Goal: Information Seeking & Learning: Learn about a topic

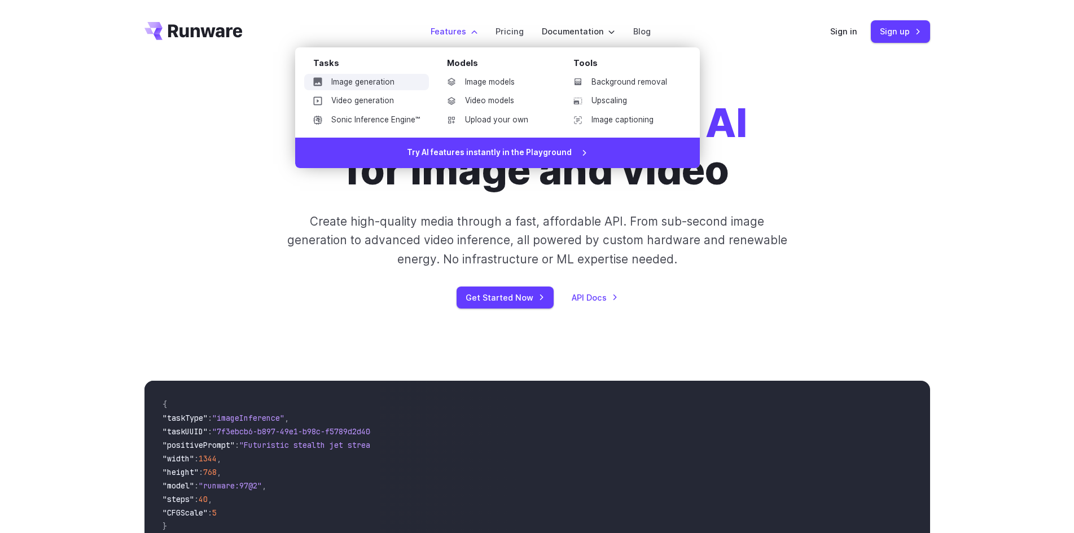
click at [388, 82] on link "Image generation" at bounding box center [366, 82] width 125 height 17
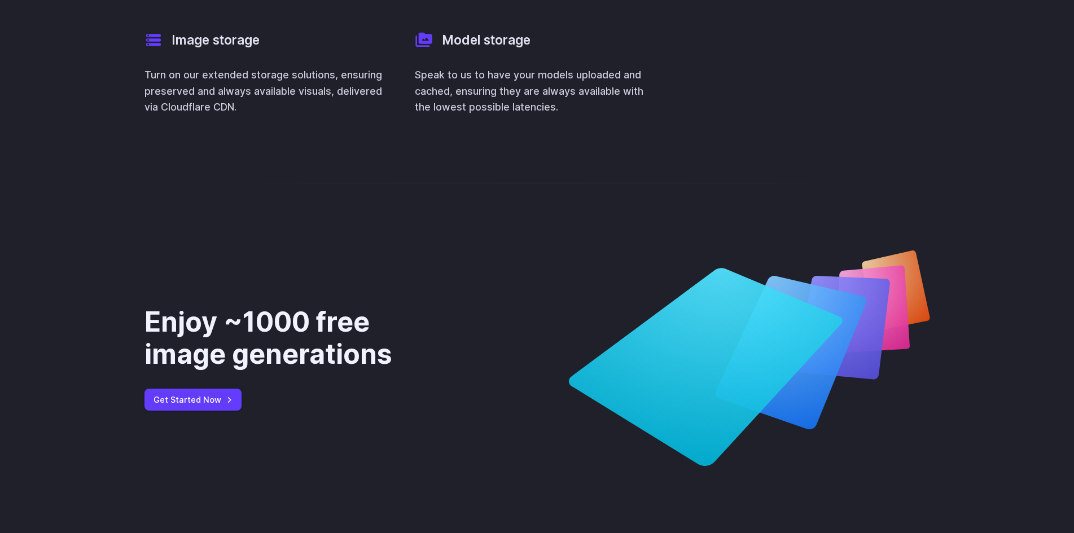
scroll to position [4568, 0]
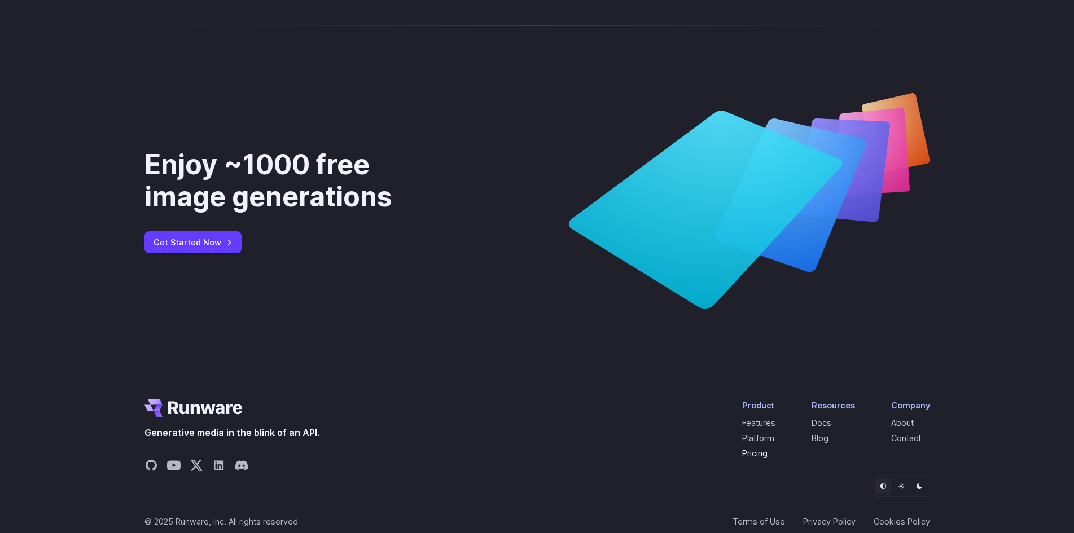
click at [760, 449] on link "Pricing" at bounding box center [754, 454] width 25 height 10
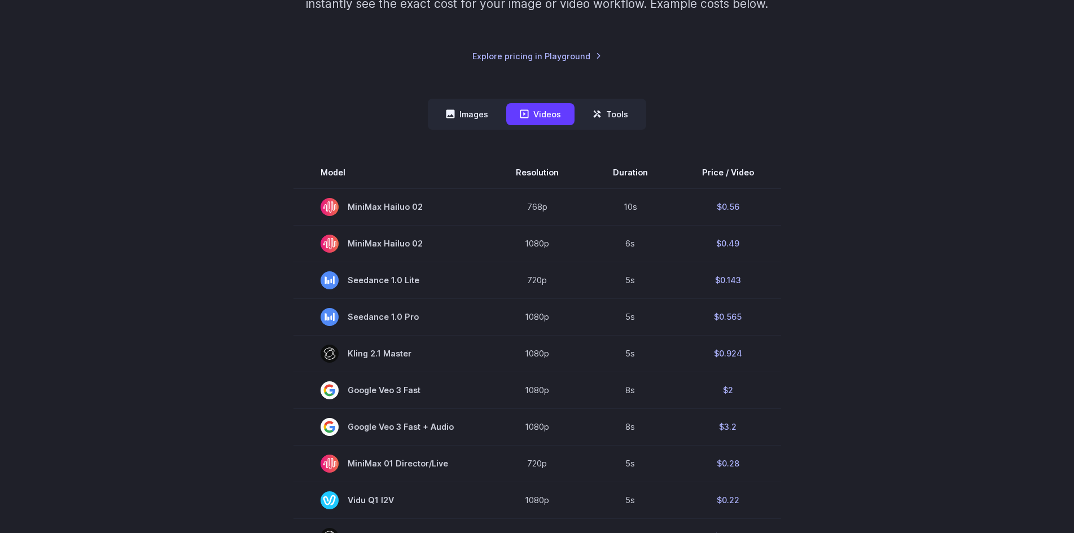
scroll to position [226, 0]
click at [475, 116] on button "Images" at bounding box center [466, 114] width 69 height 22
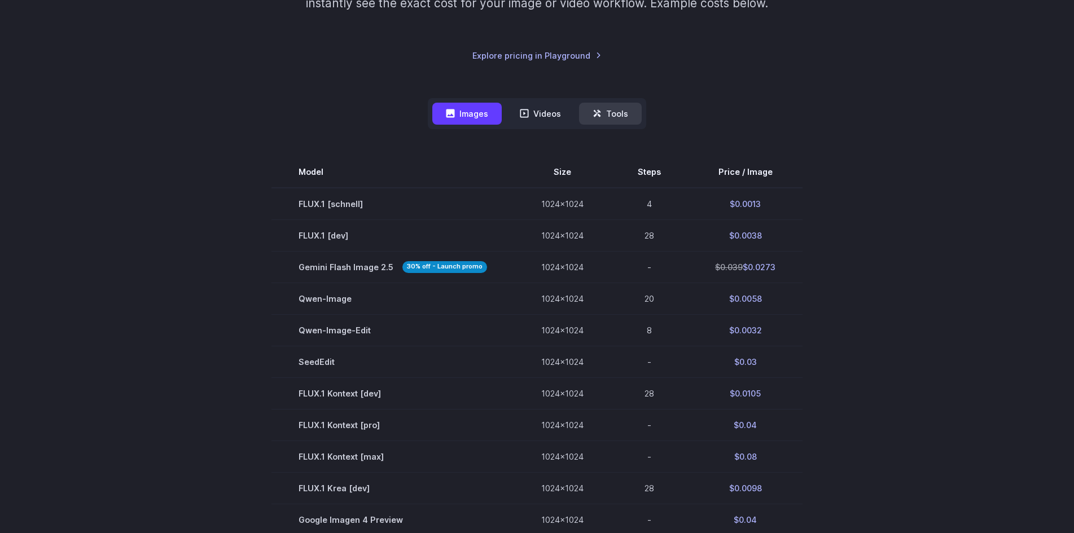
click at [607, 119] on button "Tools" at bounding box center [610, 114] width 63 height 22
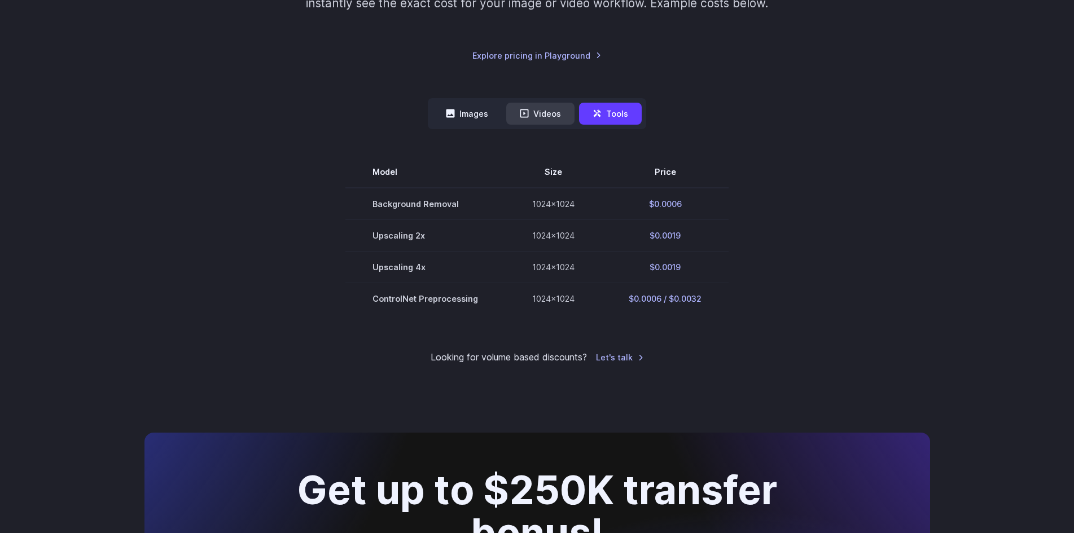
click at [533, 111] on button "Videos" at bounding box center [540, 114] width 68 height 22
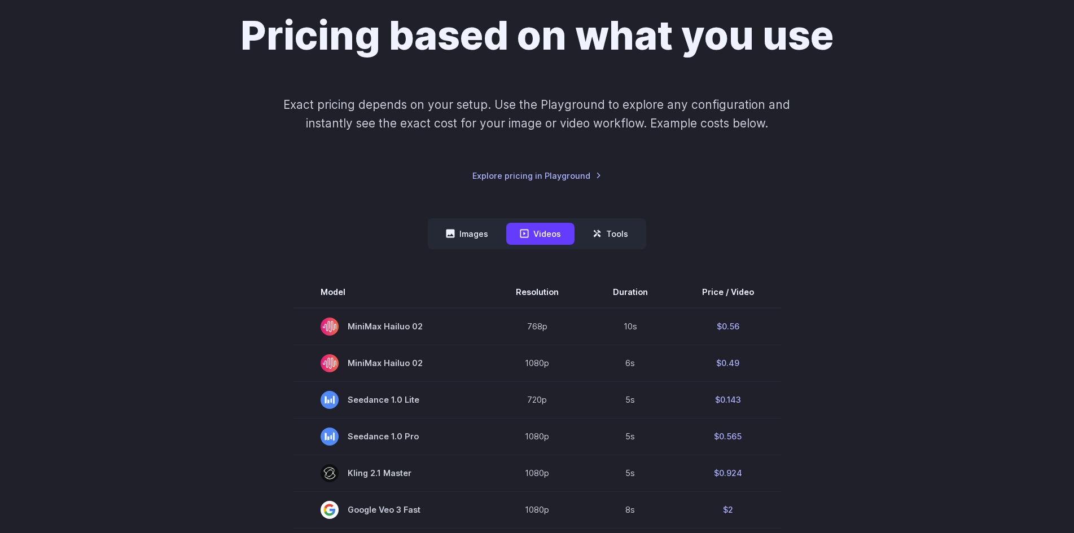
scroll to position [0, 0]
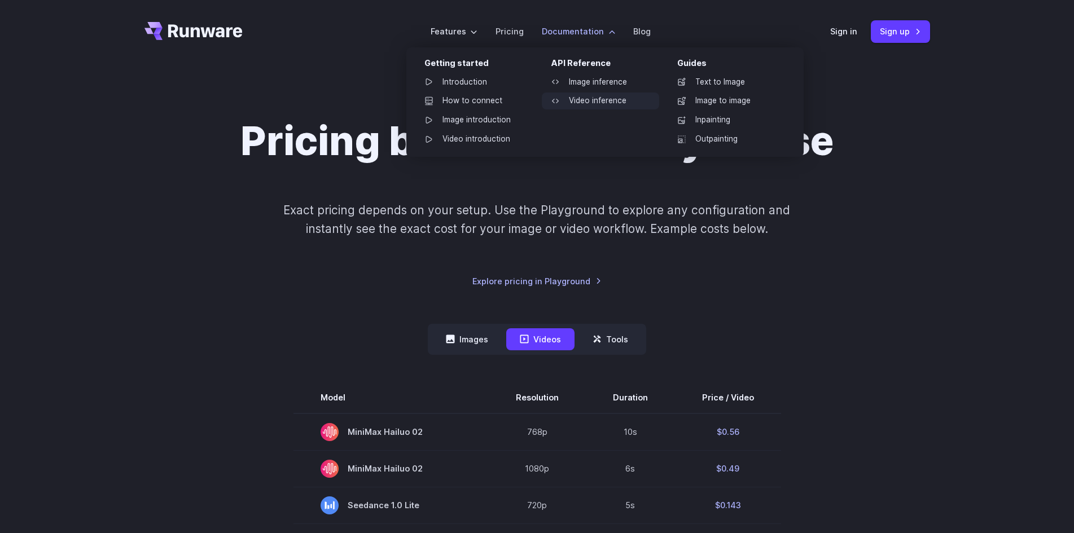
click at [568, 102] on link "Video inference" at bounding box center [600, 101] width 117 height 17
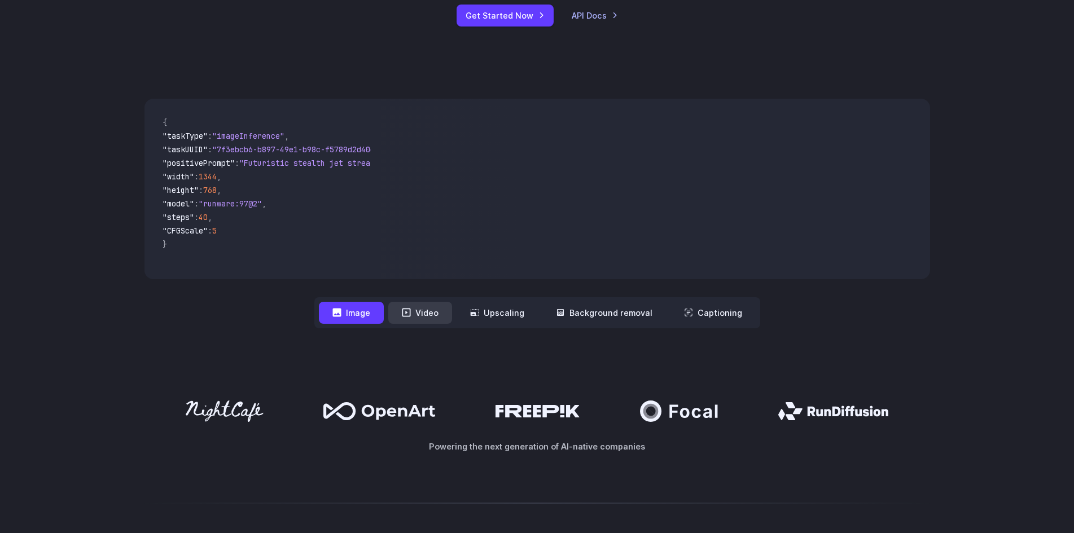
click at [419, 313] on button "Video" at bounding box center [420, 313] width 64 height 22
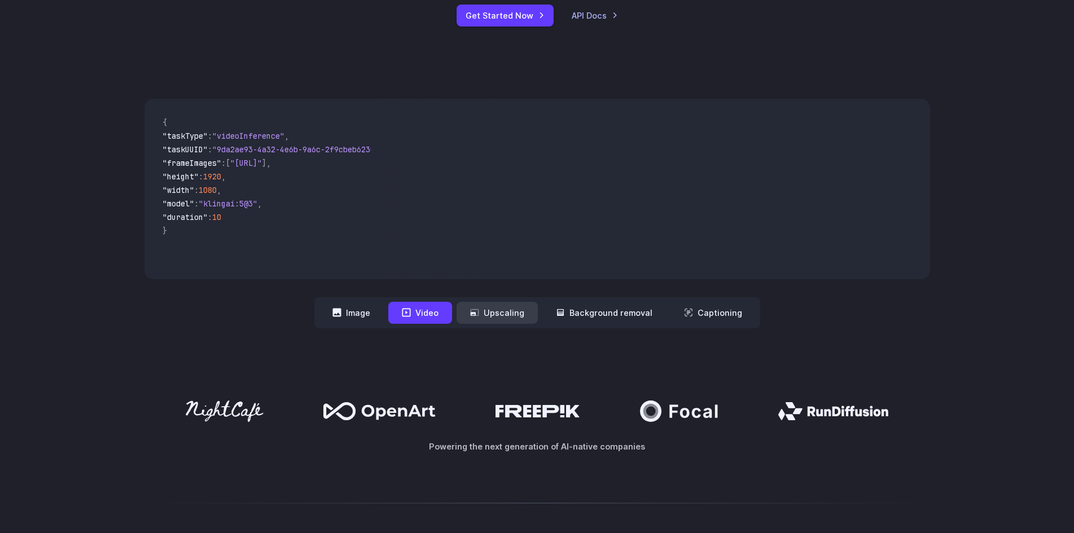
click at [499, 319] on button "Upscaling" at bounding box center [497, 313] width 81 height 22
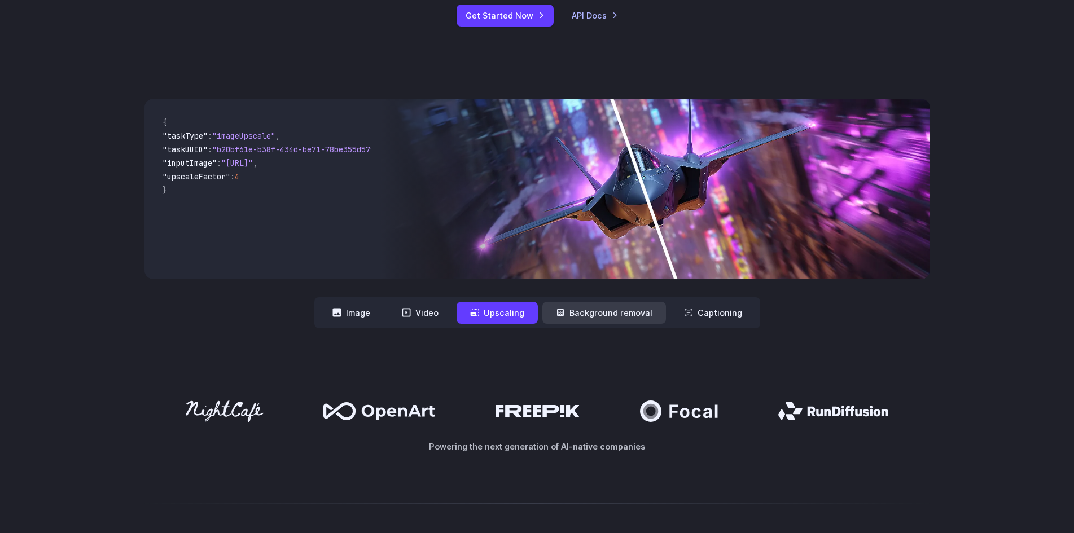
click at [577, 316] on button "Background removal" at bounding box center [604, 313] width 124 height 22
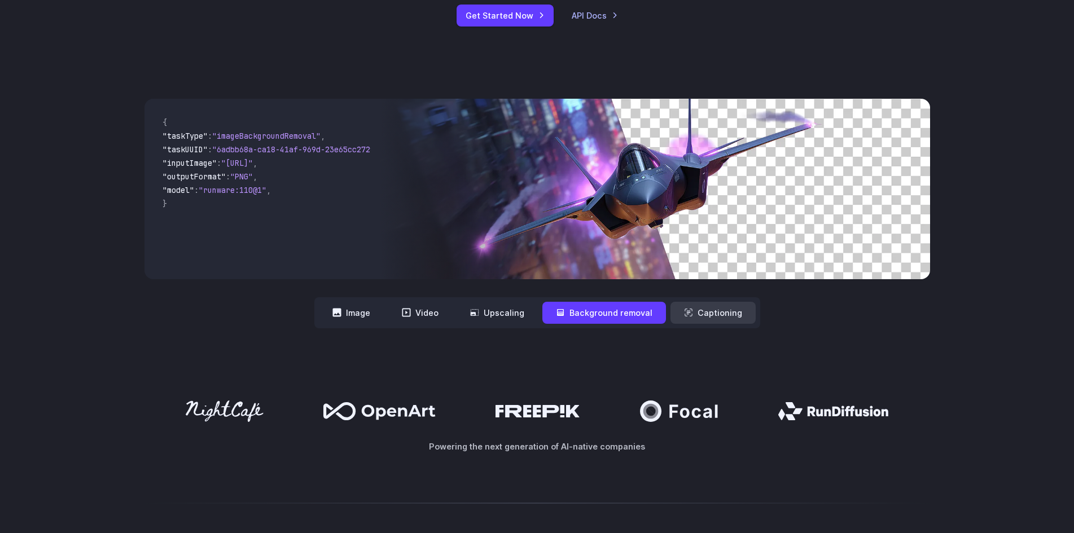
click at [690, 312] on icon at bounding box center [688, 312] width 9 height 9
click at [712, 318] on button "Captioning" at bounding box center [712, 313] width 85 height 22
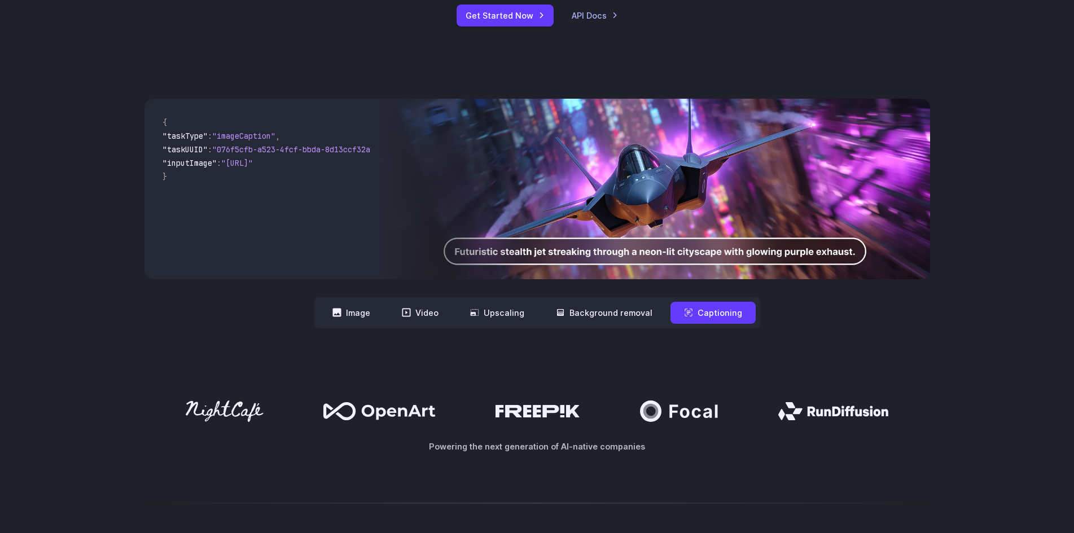
click at [712, 318] on button "Captioning" at bounding box center [712, 313] width 85 height 22
click at [366, 318] on button "Image" at bounding box center [351, 313] width 65 height 22
